Goal: Information Seeking & Learning: Learn about a topic

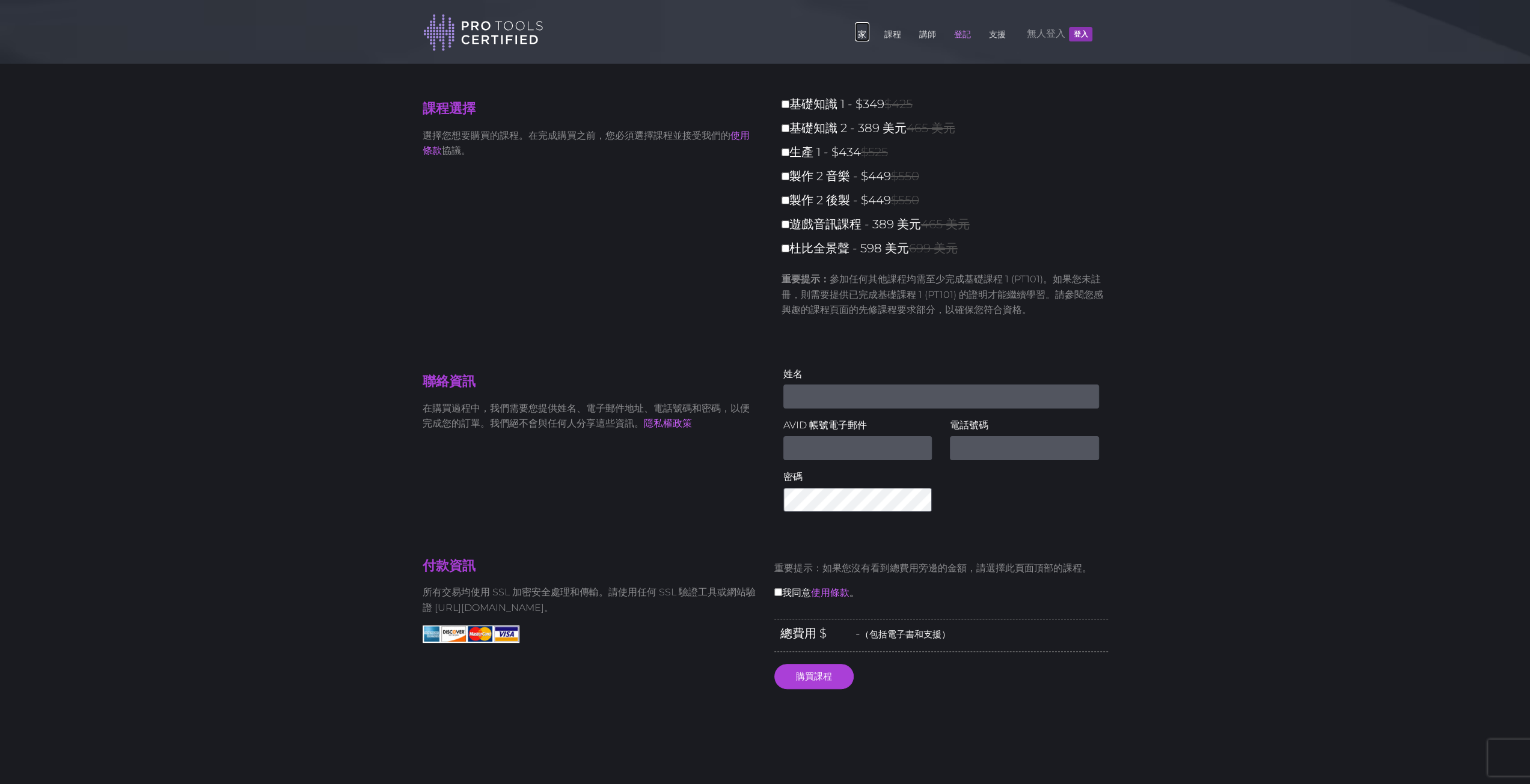
click at [865, 30] on font "家" at bounding box center [862, 34] width 9 height 11
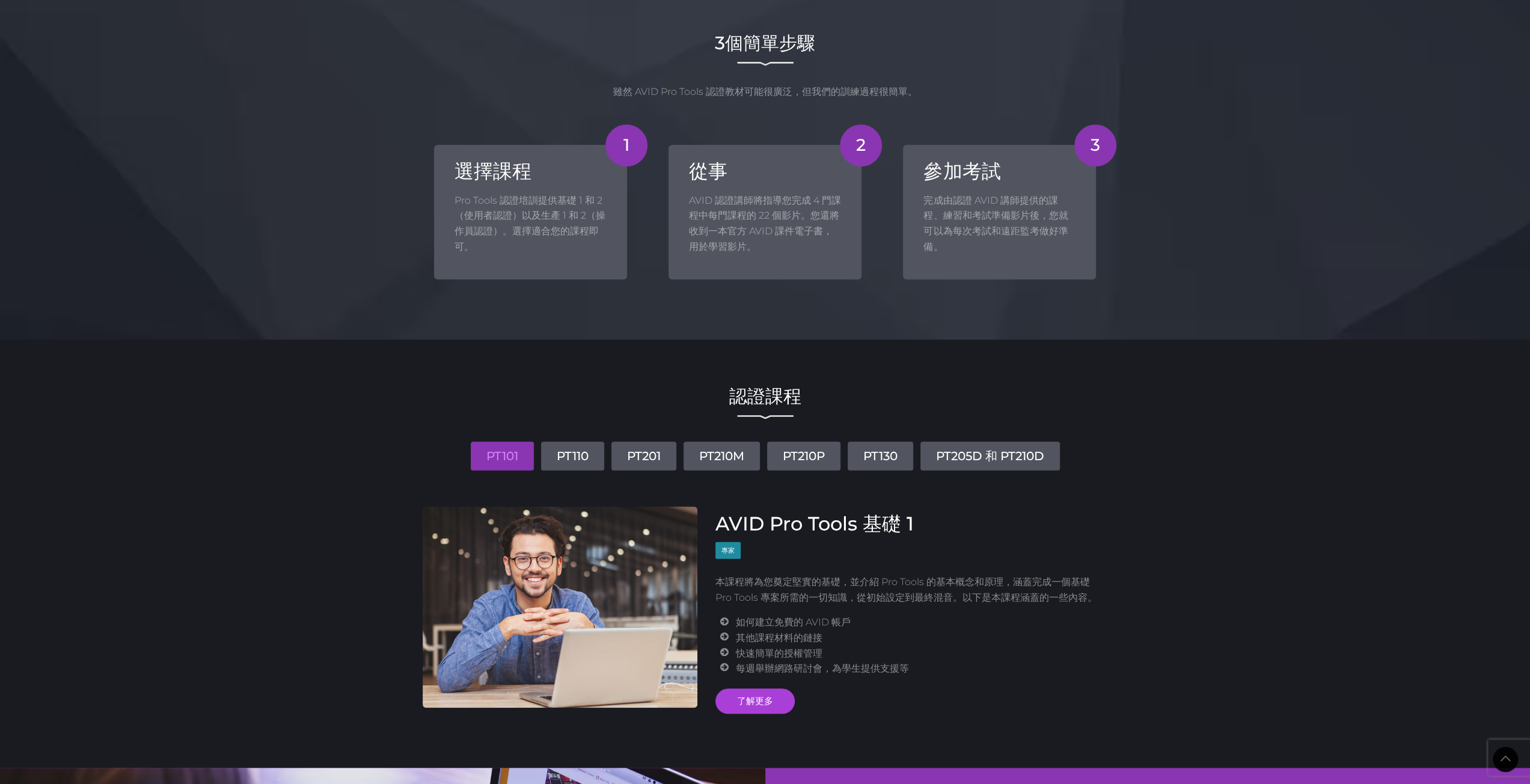
scroll to position [1142, 0]
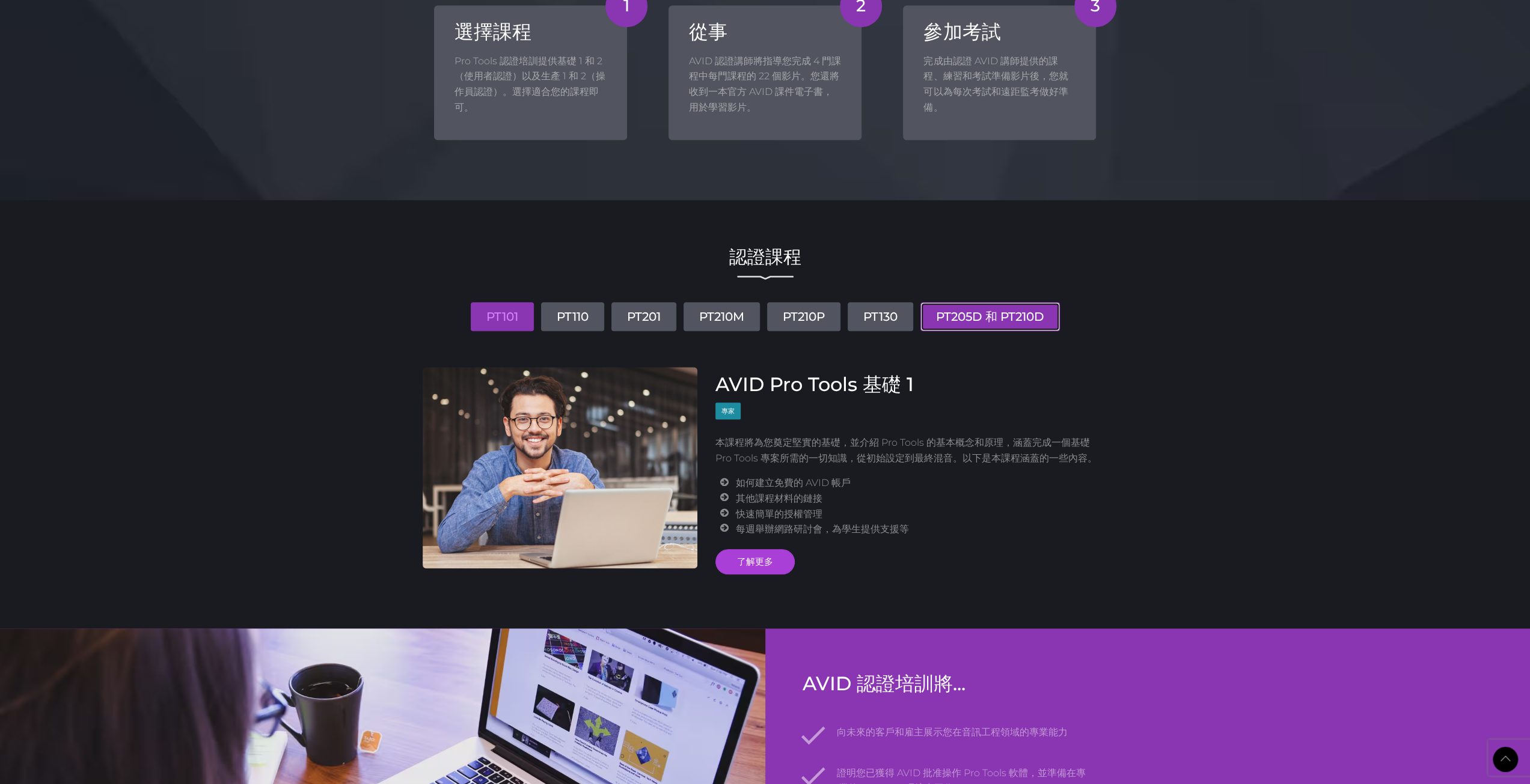
click at [962, 319] on font "PT205D 和 PT210D" at bounding box center [989, 317] width 108 height 14
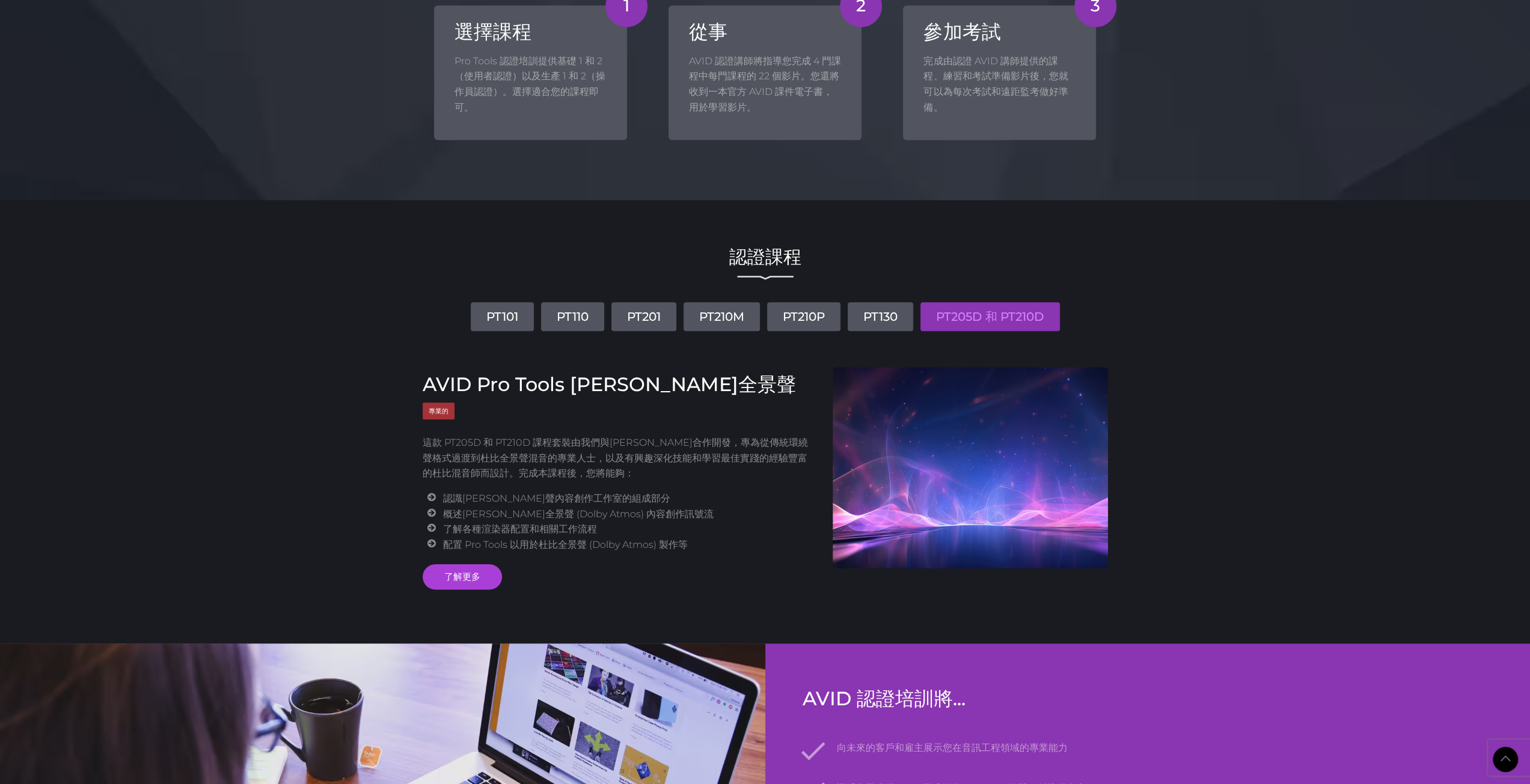
click at [531, 322] on li "PT101" at bounding box center [502, 312] width 68 height 38
click at [520, 319] on link "PT101" at bounding box center [502, 317] width 63 height 29
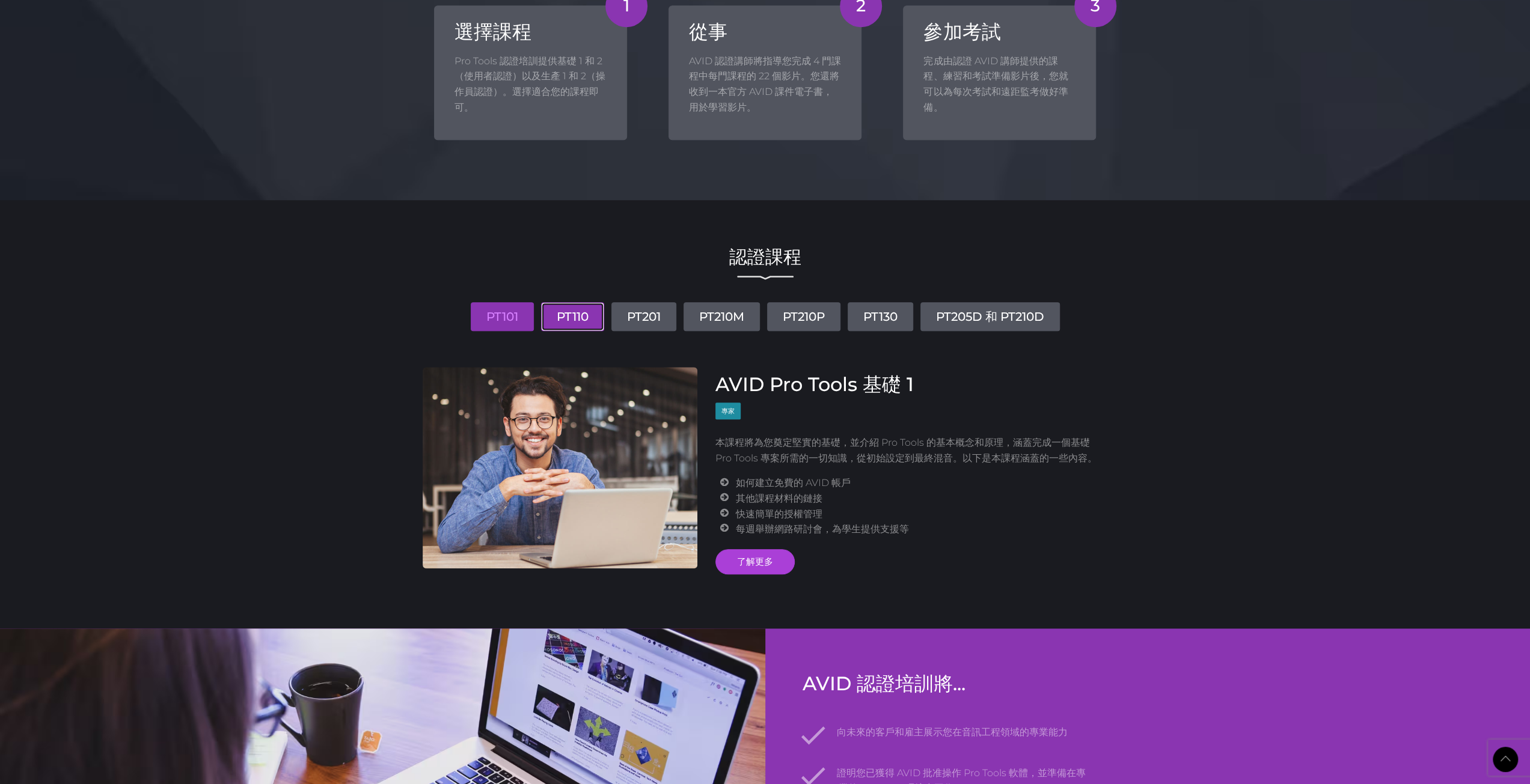
click at [565, 316] on font "PT110" at bounding box center [573, 317] width 32 height 14
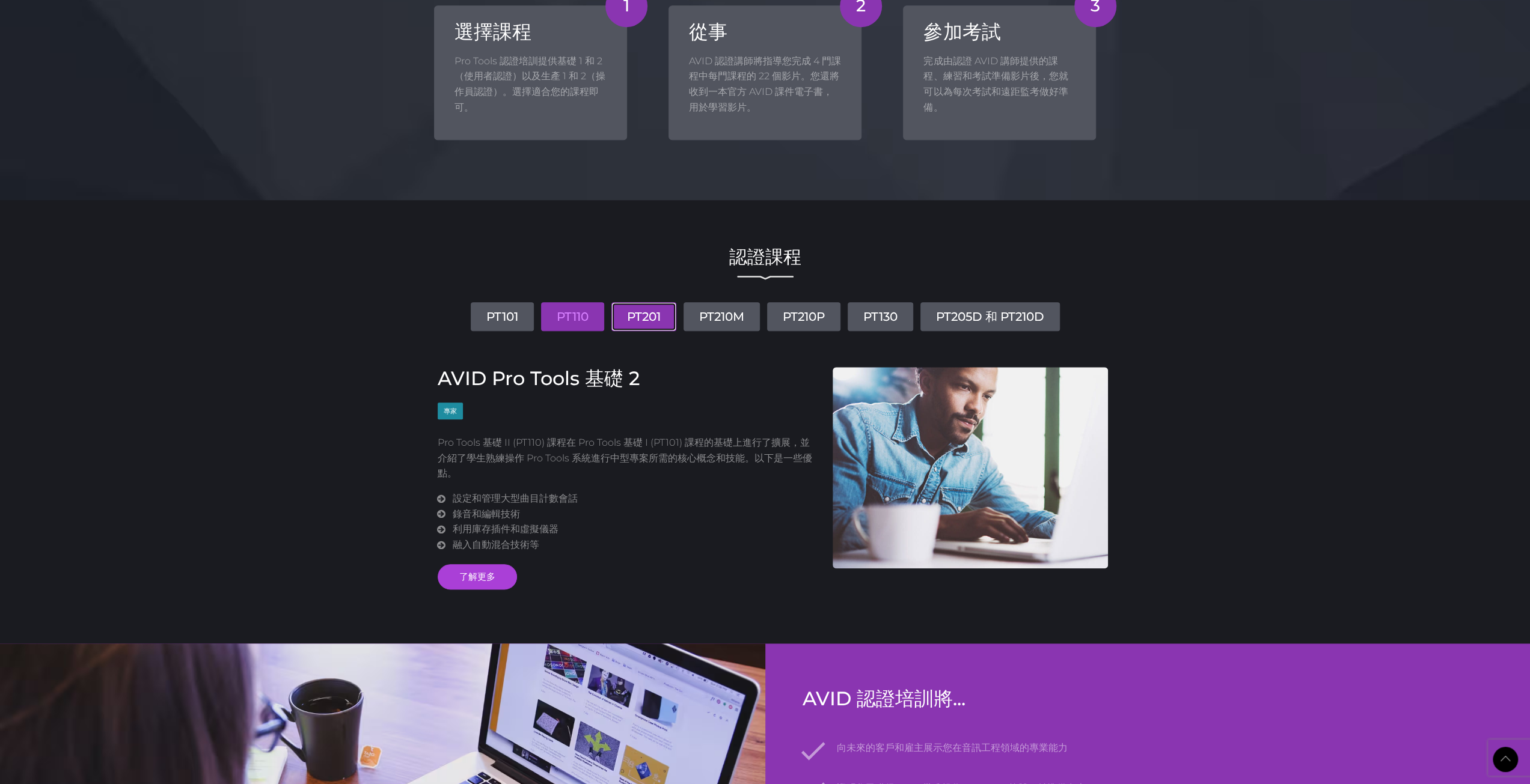
click at [646, 319] on font "PT201" at bounding box center [644, 317] width 33 height 14
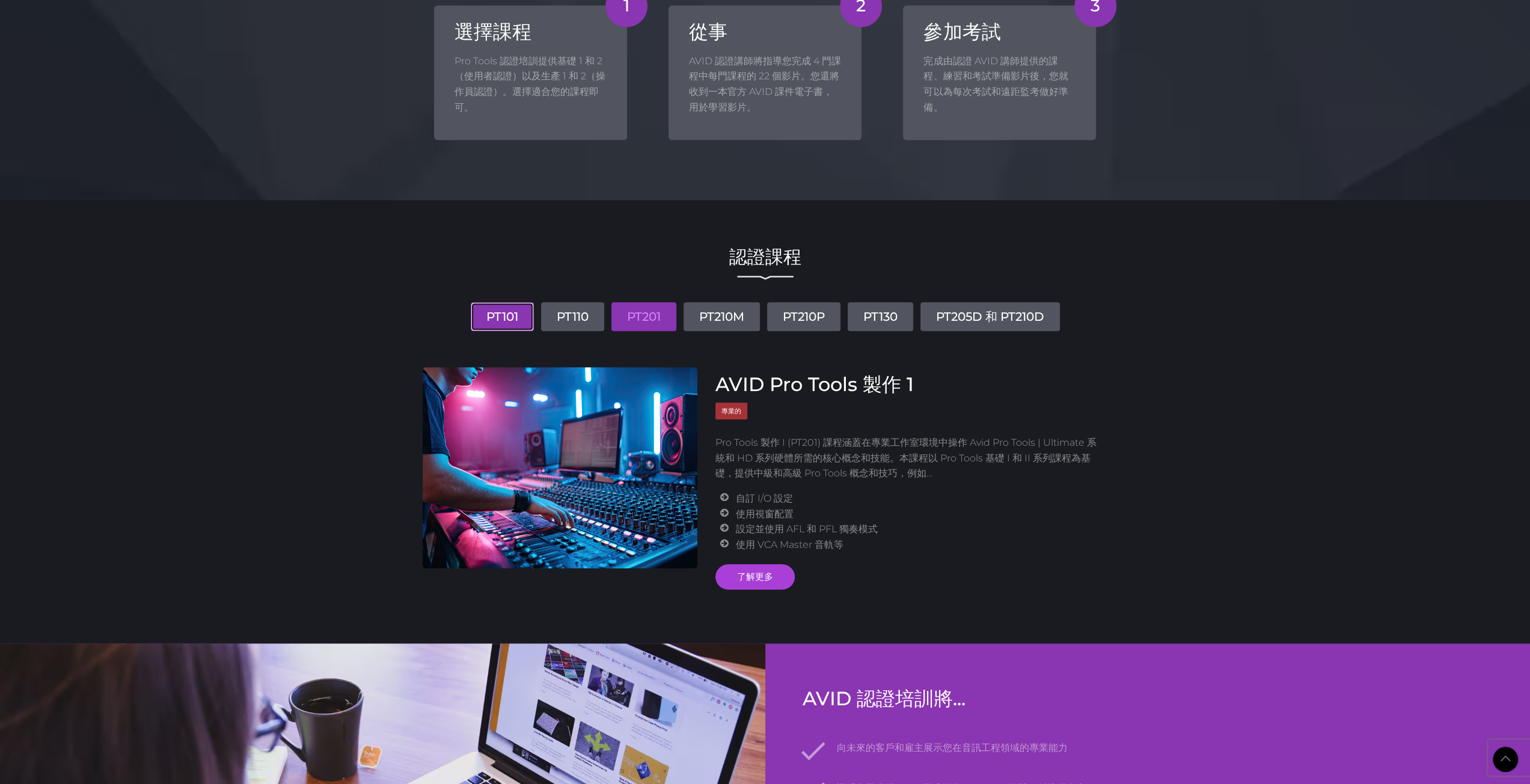
click at [474, 322] on link "PT101" at bounding box center [502, 317] width 63 height 29
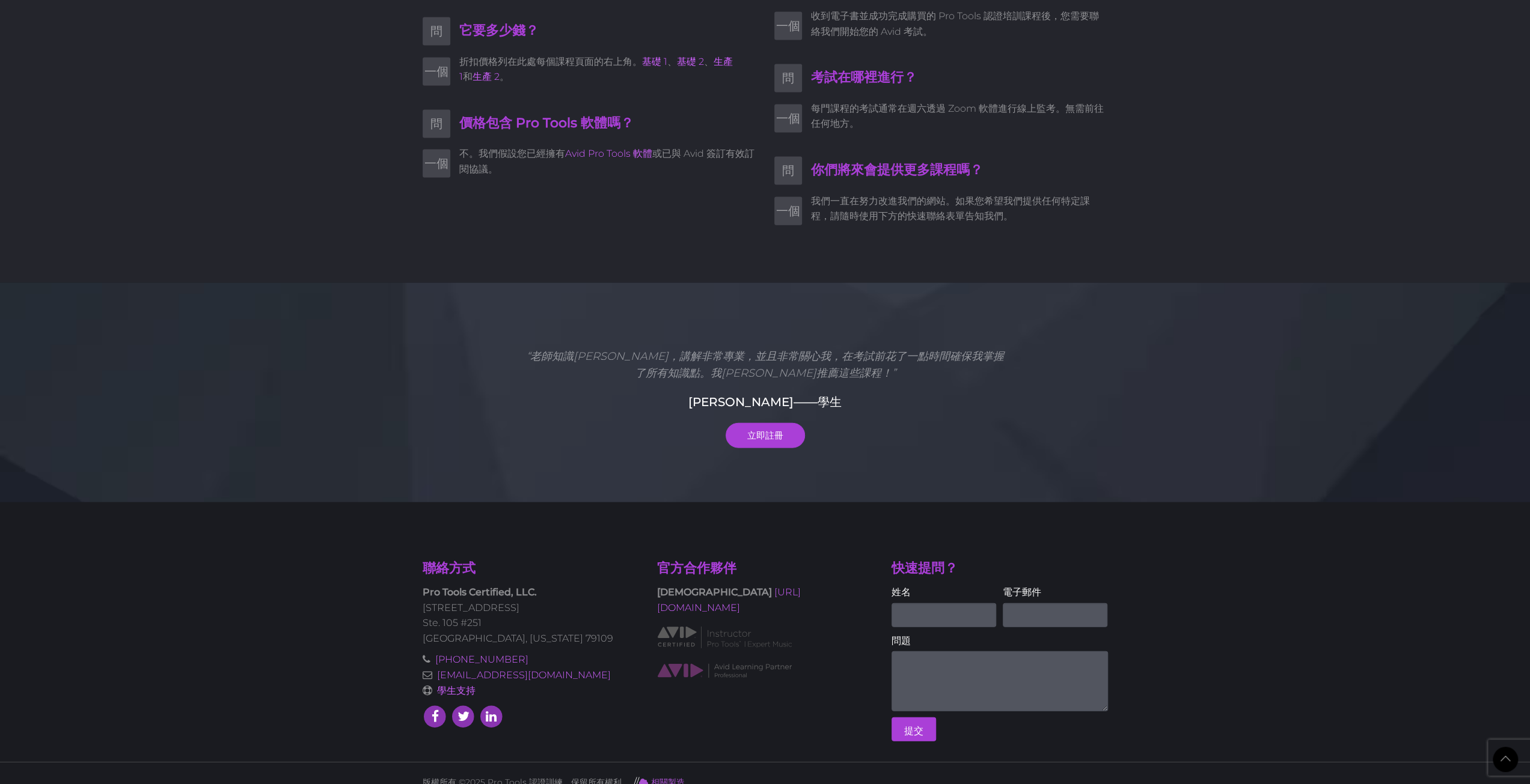
scroll to position [2661, 0]
